Goal: Use online tool/utility: Utilize a website feature to perform a specific function

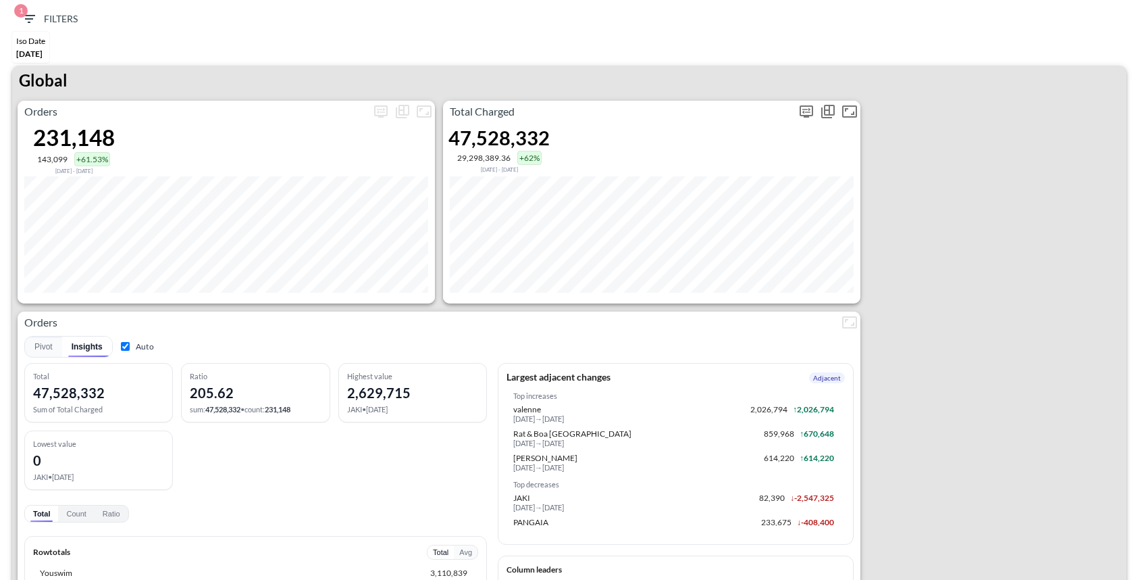
click at [806, 111] on icon "more" at bounding box center [806, 110] width 8 height 5
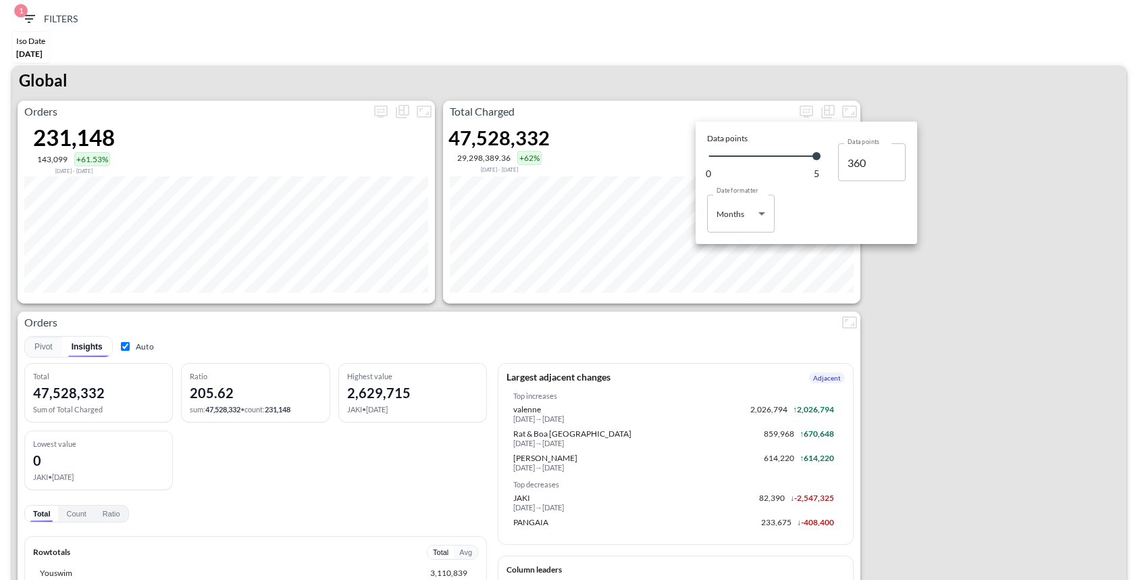
click at [720, 223] on body "BI.P.EYE, Interactive Analytics Dashboards 1 Filters Iso Date [DATE] Global Ord…" at bounding box center [571, 290] width 1142 height 580
click at [725, 249] on div "Days" at bounding box center [727, 248] width 18 height 12
type input "Days"
type input "145"
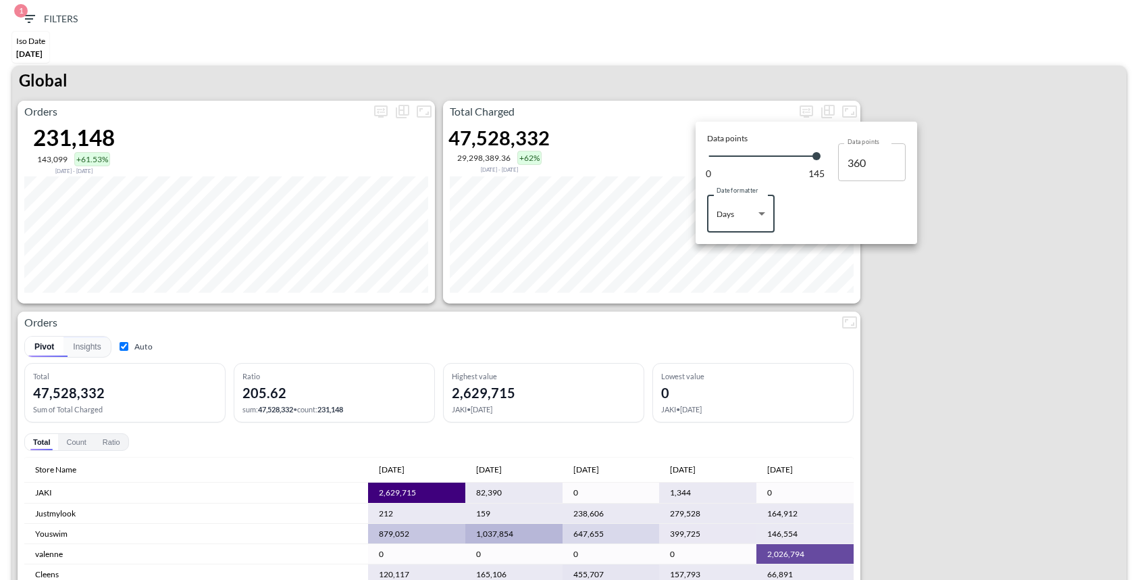
click at [883, 318] on div at bounding box center [571, 290] width 1142 height 580
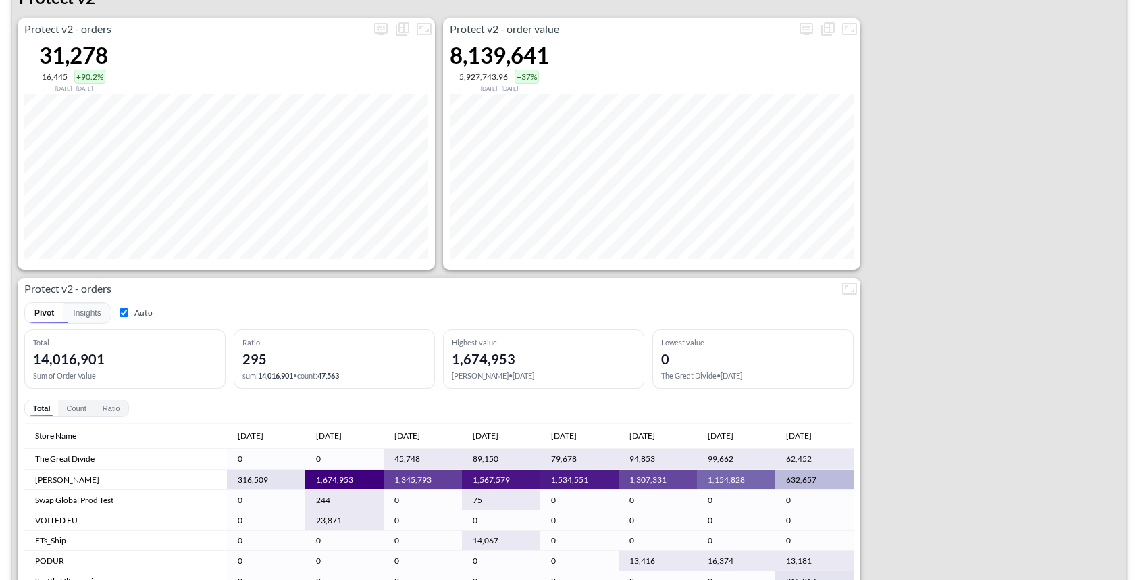
scroll to position [2604, 0]
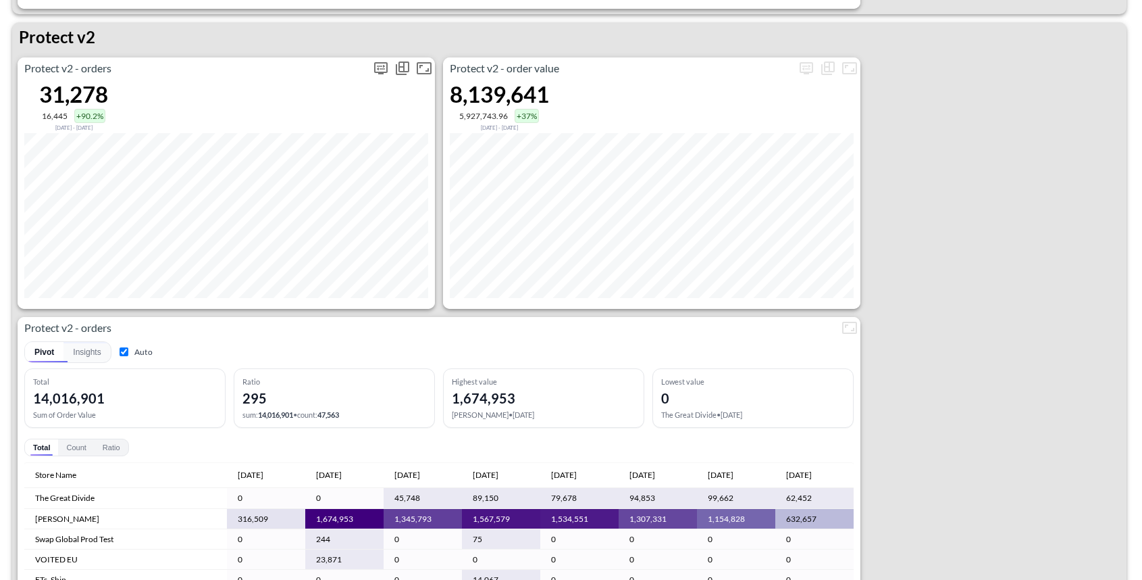
click at [385, 64] on icon "more" at bounding box center [381, 68] width 16 height 16
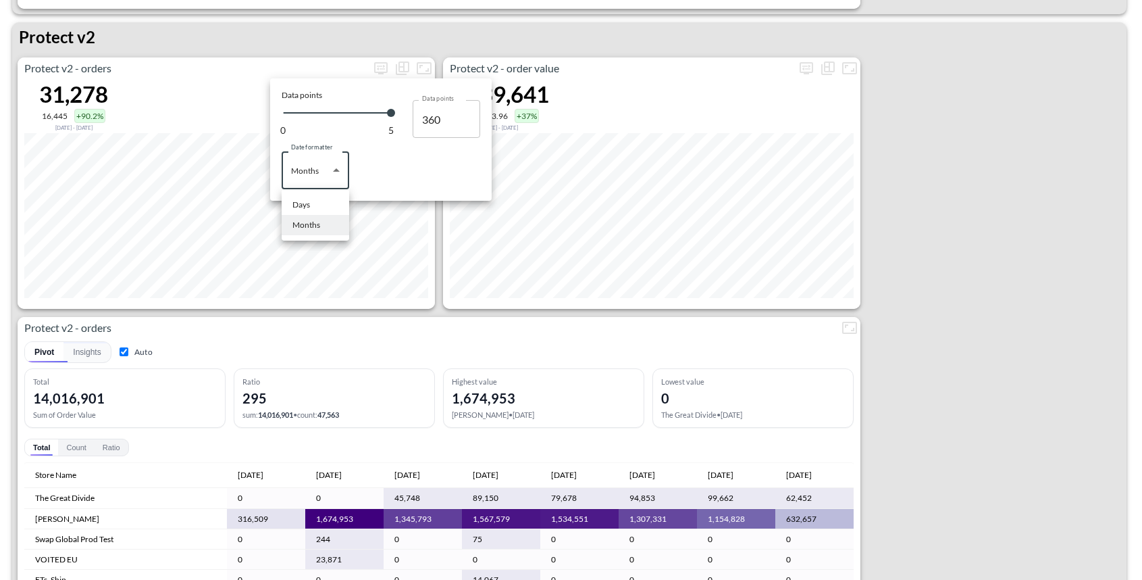
click at [316, 170] on body "BI.P.EYE, Interactive Analytics Dashboards 1 Filters Iso Date [DATE] Global Ord…" at bounding box center [571, 290] width 1142 height 580
click at [301, 192] on ul "Days Months" at bounding box center [316, 214] width 68 height 51
click at [311, 211] on li "Days" at bounding box center [316, 205] width 68 height 20
type input "Days"
type input "145"
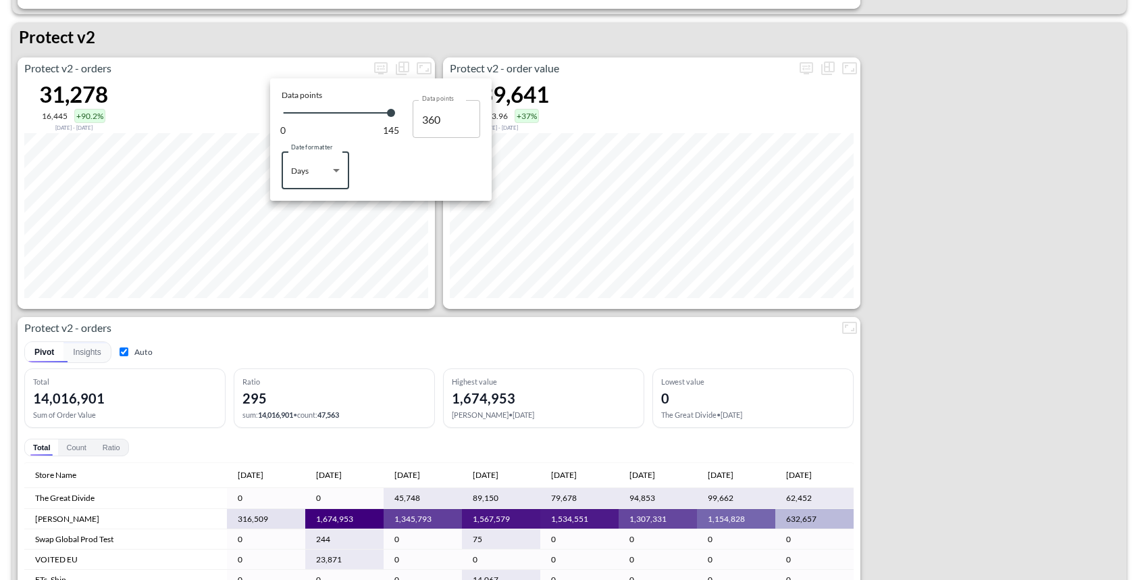
click at [224, 41] on div at bounding box center [571, 290] width 1142 height 580
